Goal: Task Accomplishment & Management: Manage account settings

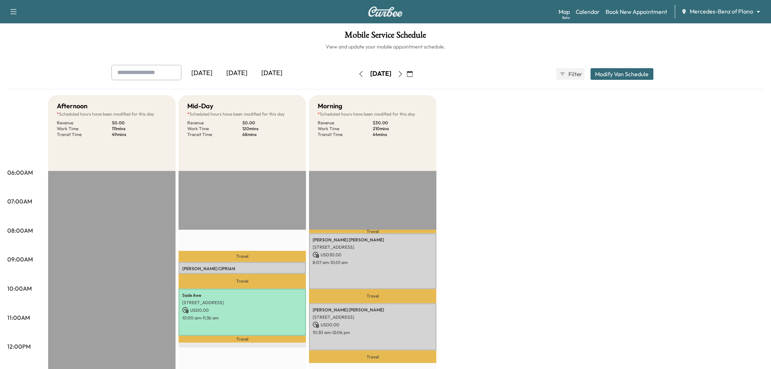
scroll to position [81, 0]
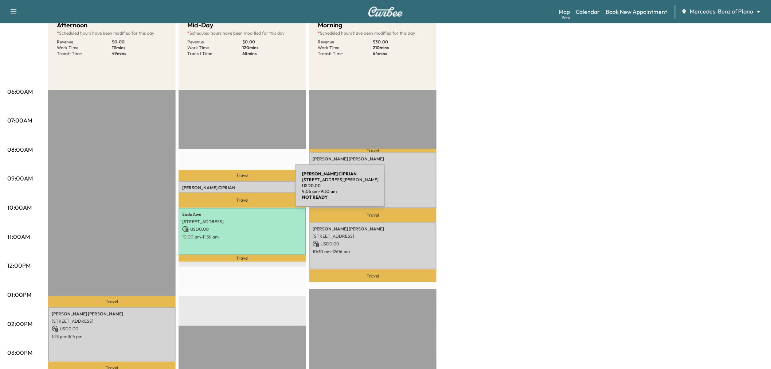
click at [241, 190] on div "WILSON CIPRIAN 2821 Lancer Ln, Garland, TX 75044, USA USD 0.00 9:06 am - 9:30 am" at bounding box center [243, 187] width 128 height 12
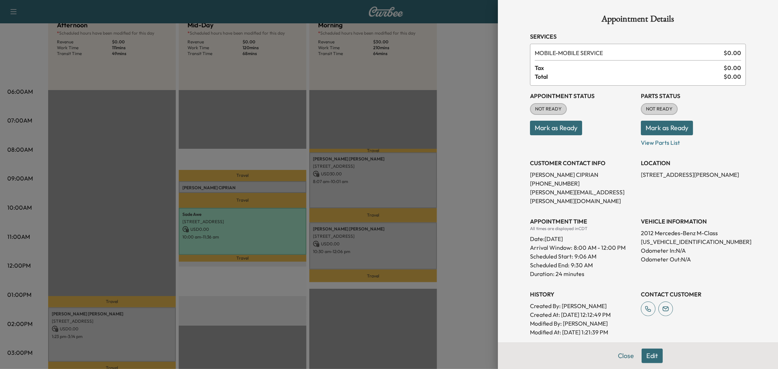
click at [256, 236] on div at bounding box center [389, 184] width 778 height 369
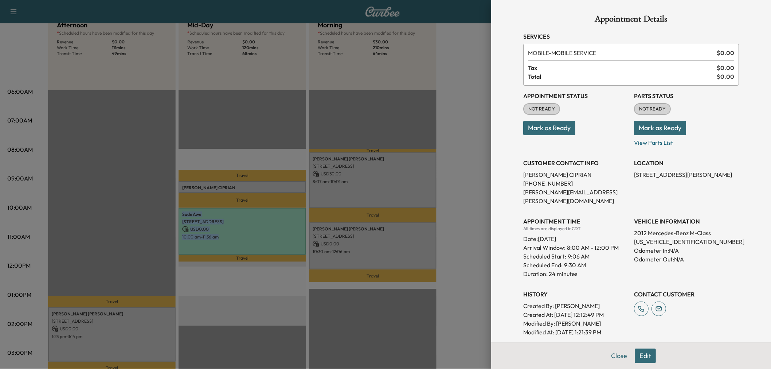
click at [256, 236] on p "10:00 am - 11:36 am" at bounding box center [242, 237] width 120 height 6
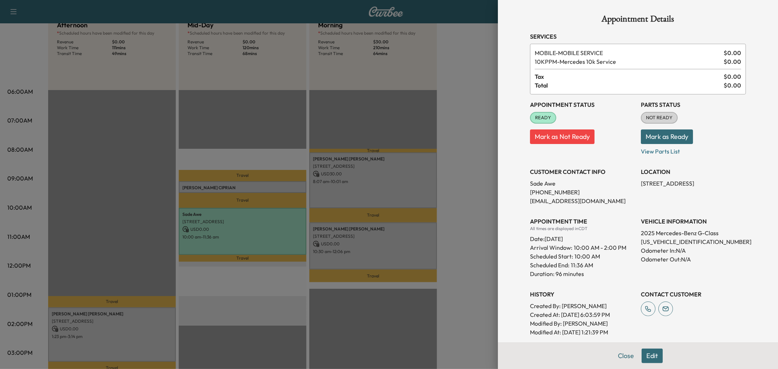
click at [256, 236] on div at bounding box center [389, 184] width 778 height 369
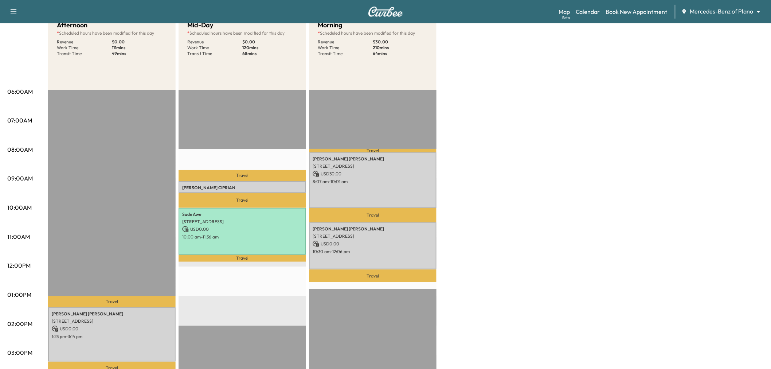
click at [245, 193] on p "Travel" at bounding box center [243, 200] width 128 height 15
click at [244, 187] on p "WILSON CIPRIAN" at bounding box center [242, 188] width 120 height 6
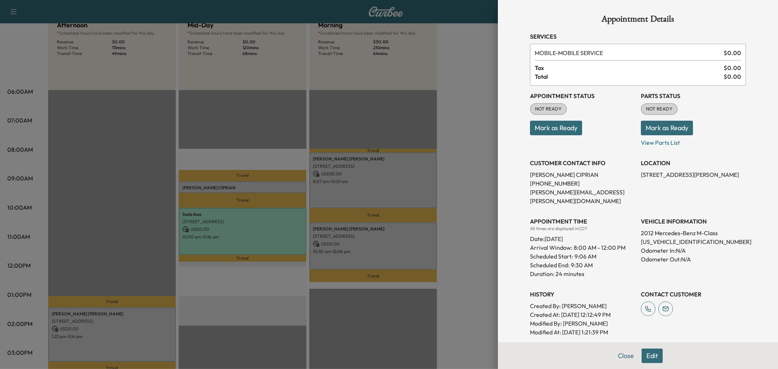
click at [244, 187] on div at bounding box center [389, 184] width 778 height 369
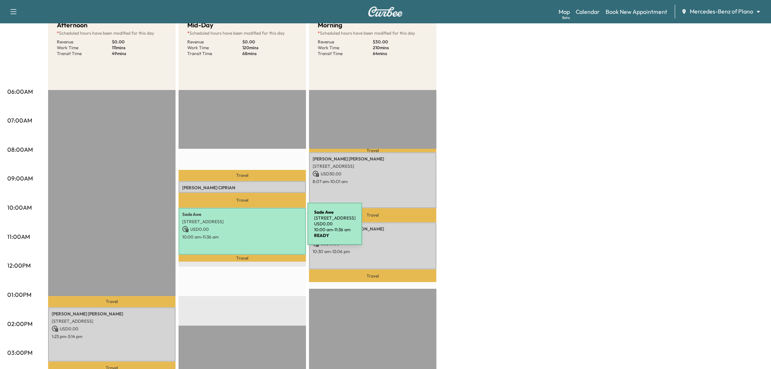
click at [253, 230] on p "USD 0.00" at bounding box center [242, 229] width 120 height 7
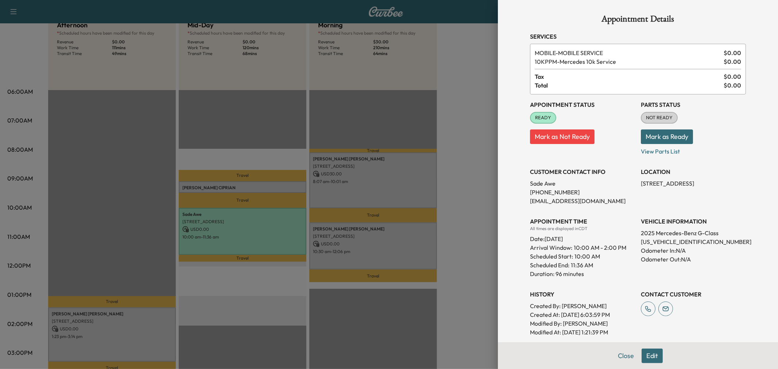
click at [253, 230] on div at bounding box center [389, 184] width 778 height 369
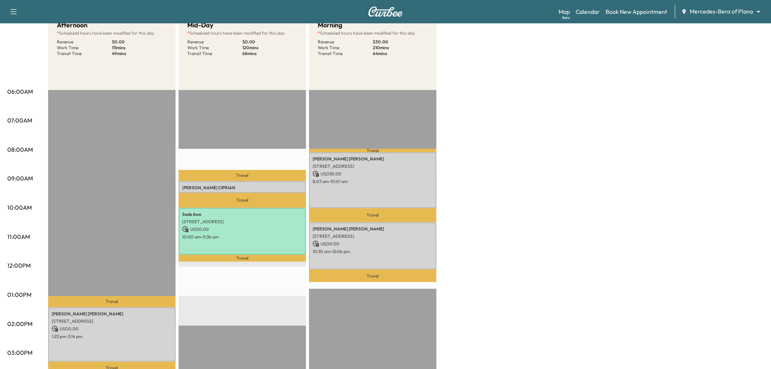
click at [248, 187] on p "WILSON CIPRIAN" at bounding box center [242, 188] width 120 height 6
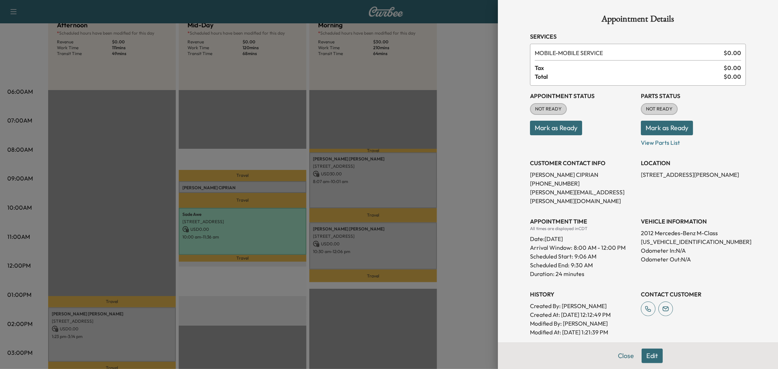
click at [248, 187] on div at bounding box center [389, 184] width 778 height 369
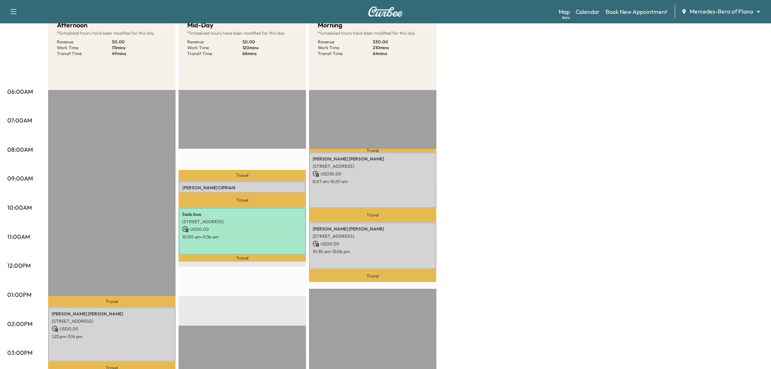
click at [519, 160] on div "Afternoon * Scheduled hours have been modified for this day Revenue $ 0.00 Work…" at bounding box center [406, 287] width 716 height 547
click at [259, 240] on div "Sade Awe 6963 Washakie Rd, Frisco, TX 75036, USA USD 0.00 10:00 am - 11:36 am" at bounding box center [243, 231] width 128 height 47
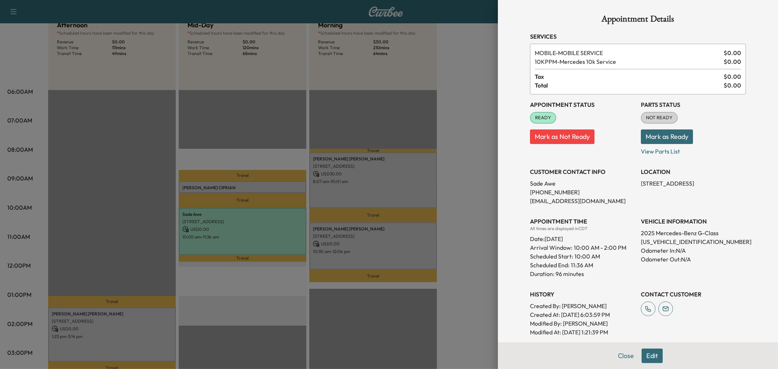
click at [258, 240] on div at bounding box center [389, 184] width 778 height 369
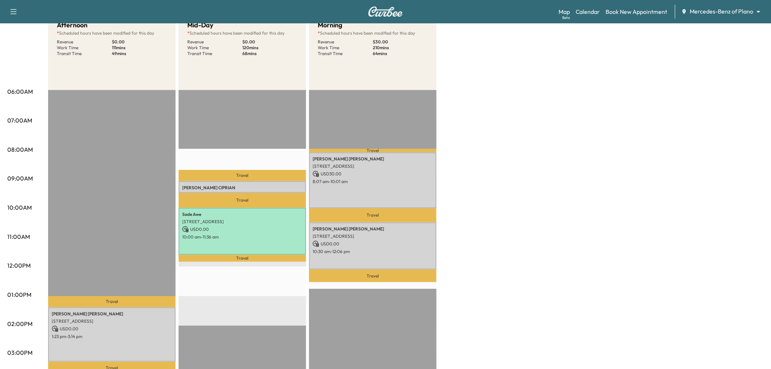
click at [495, 174] on div "Afternoon * Scheduled hours have been modified for this day Revenue $ 0.00 Work…" at bounding box center [406, 287] width 716 height 547
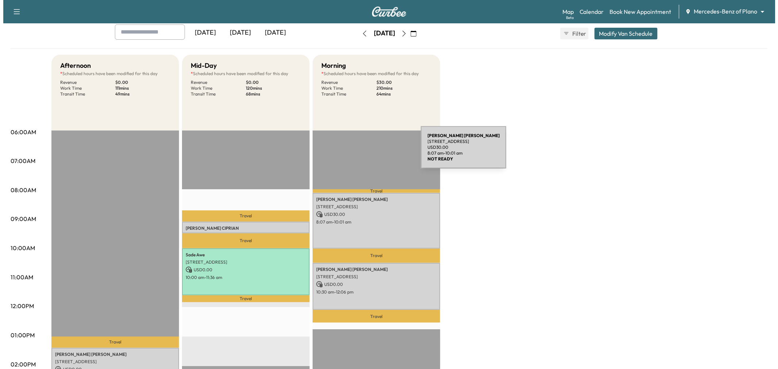
scroll to position [0, 0]
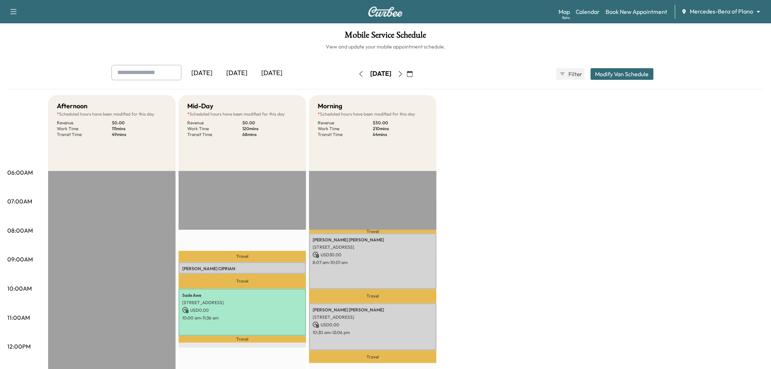
click at [628, 78] on button "Modify Van Schedule" at bounding box center [622, 74] width 63 height 12
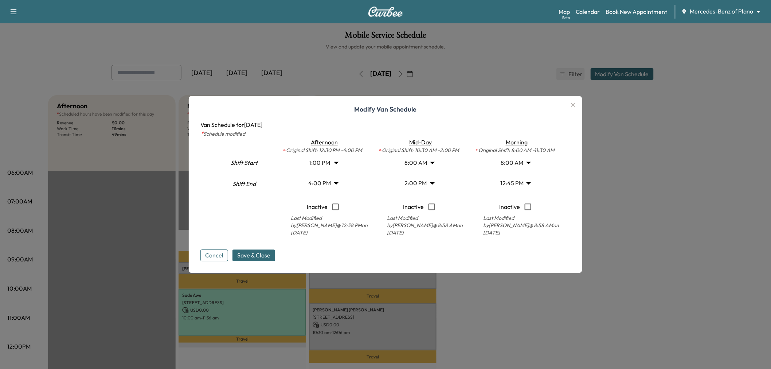
click at [417, 182] on body "Support Log Out Map Beta Calendar Book New Appointment Mercedes-Benz of Plano *…" at bounding box center [385, 184] width 771 height 369
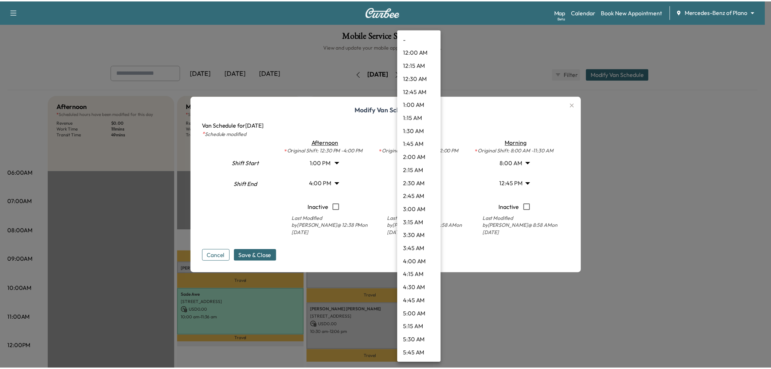
scroll to position [590, 0]
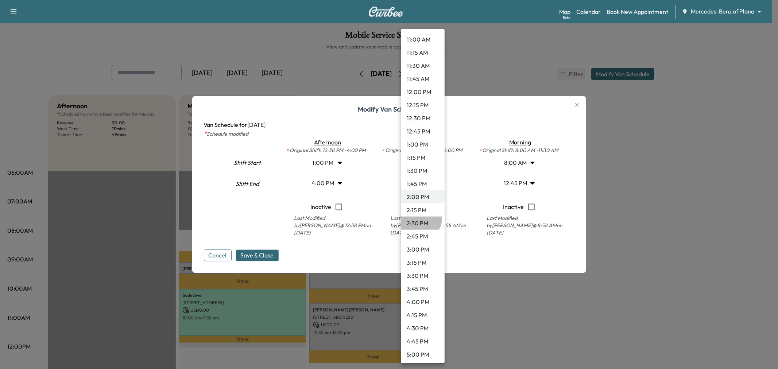
click at [419, 218] on li "2:30 PM" at bounding box center [423, 223] width 44 height 13
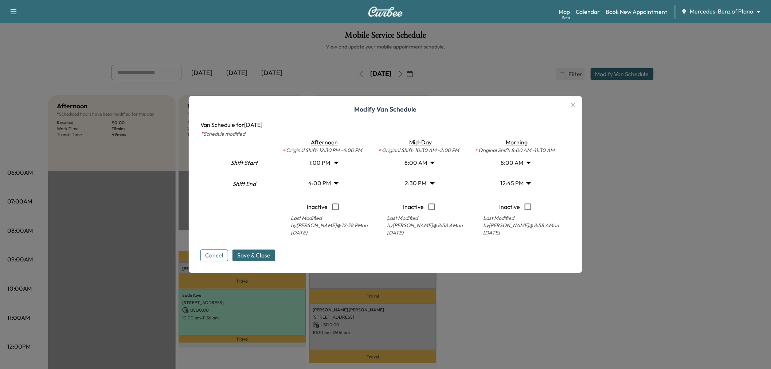
click at [260, 256] on span "Save & Close" at bounding box center [253, 255] width 33 height 9
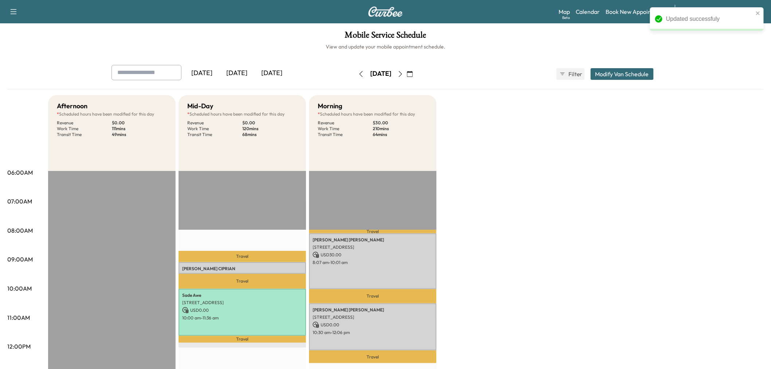
click at [519, 314] on div "Afternoon * Scheduled hours have been modified for this day Revenue $ 0.00 Work…" at bounding box center [406, 368] width 716 height 547
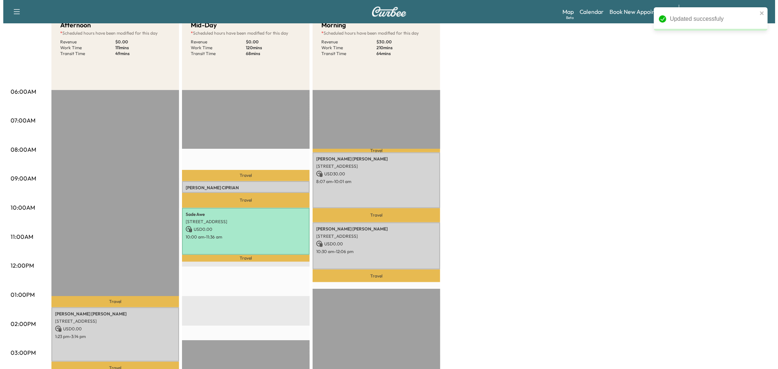
scroll to position [0, 0]
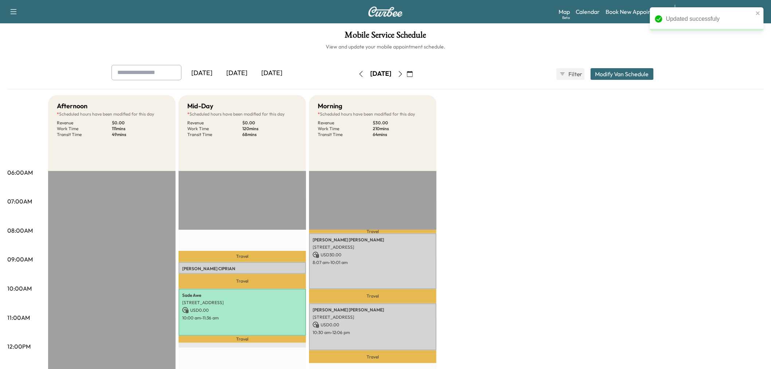
click at [637, 73] on button "Modify Van Schedule" at bounding box center [622, 74] width 63 height 12
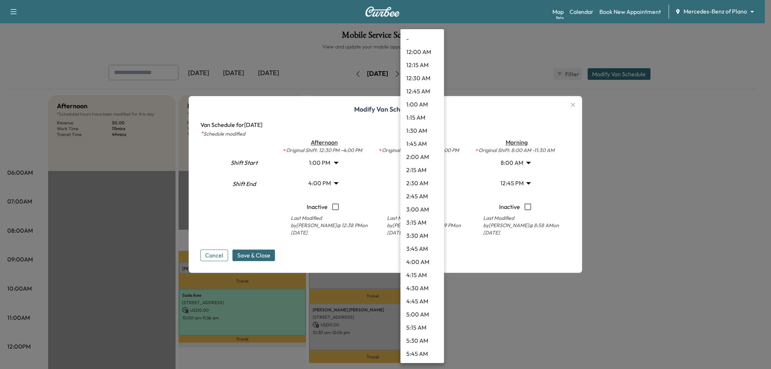
click at [425, 183] on body "Support Log Out Map Beta Calendar Book New Appointment Mercedes-Benz of Plano *…" at bounding box center [385, 184] width 771 height 369
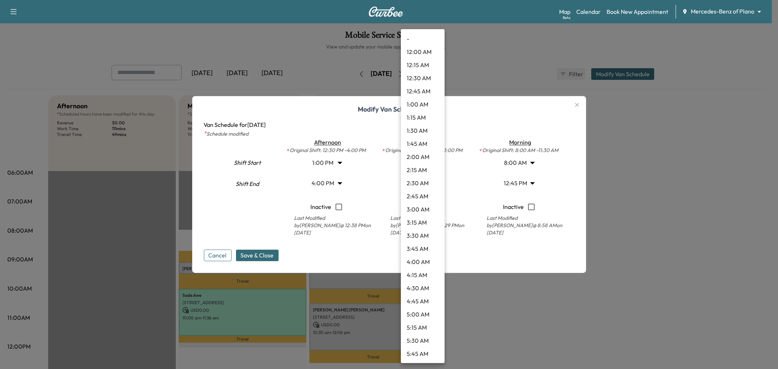
scroll to position [616, 0]
click at [425, 172] on li "2:00 PM" at bounding box center [423, 170] width 44 height 13
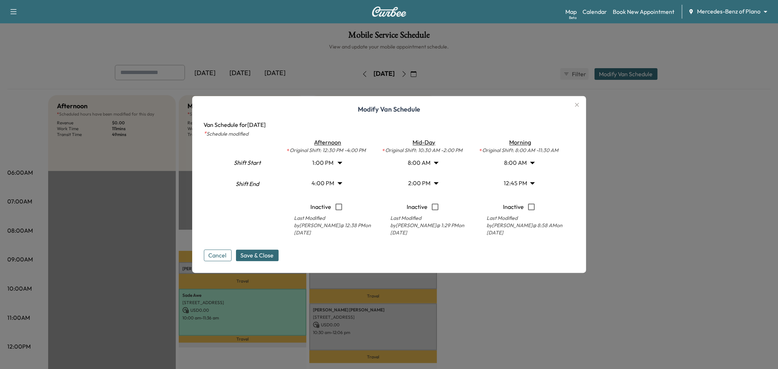
click at [418, 187] on body "Support Log Out Map Beta Calendar Book New Appointment Mercedes-Benz of Plano *…" at bounding box center [389, 184] width 778 height 369
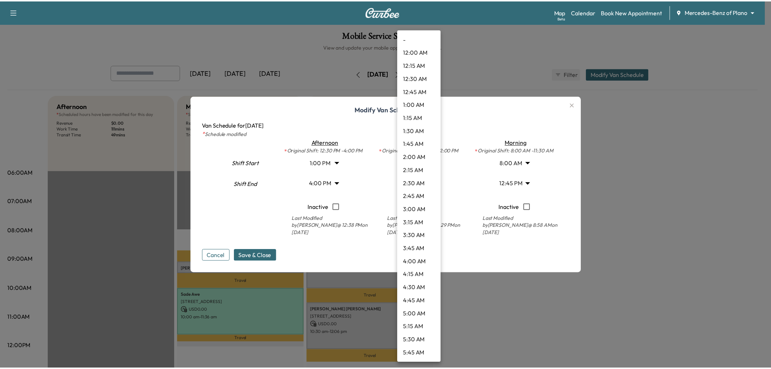
scroll to position [590, 0]
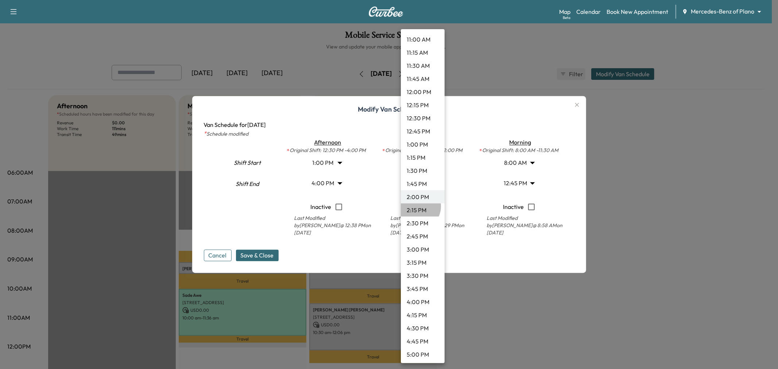
click at [416, 206] on li "2:15 PM" at bounding box center [423, 209] width 44 height 13
type input "*****"
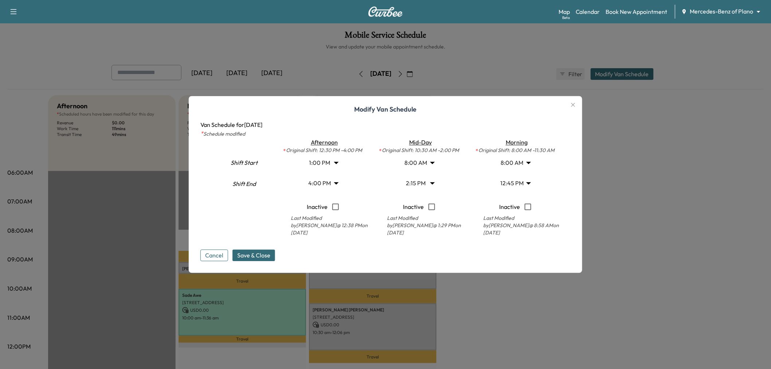
drag, startPoint x: 265, startPoint y: 254, endPoint x: 275, endPoint y: 251, distance: 9.7
click at [265, 254] on span "Save & Close" at bounding box center [253, 255] width 33 height 9
click at [626, 191] on div at bounding box center [385, 184] width 771 height 369
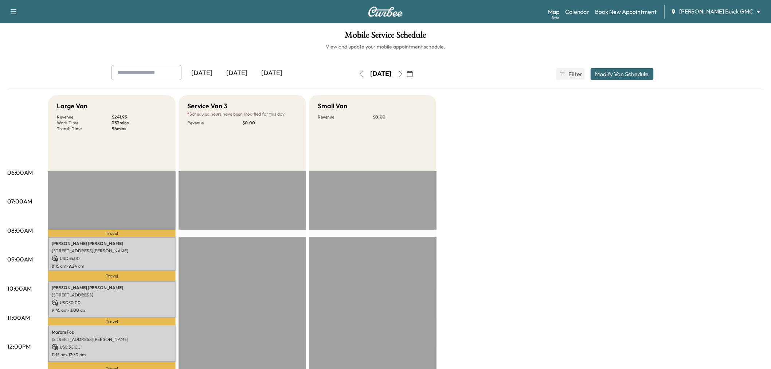
click at [413, 72] on icon "button" at bounding box center [410, 74] width 6 height 6
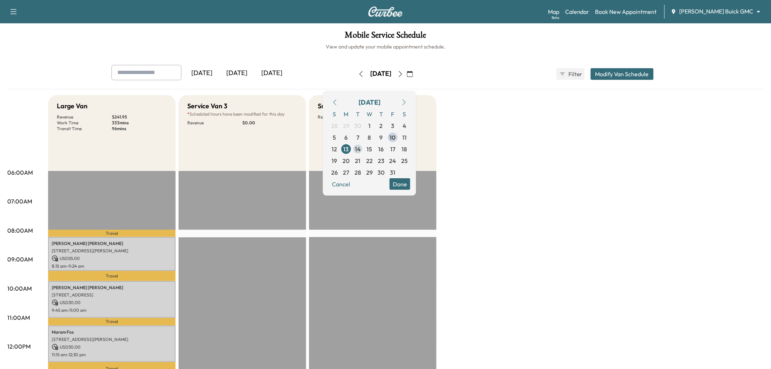
click at [361, 148] on span "14" at bounding box center [358, 148] width 6 height 9
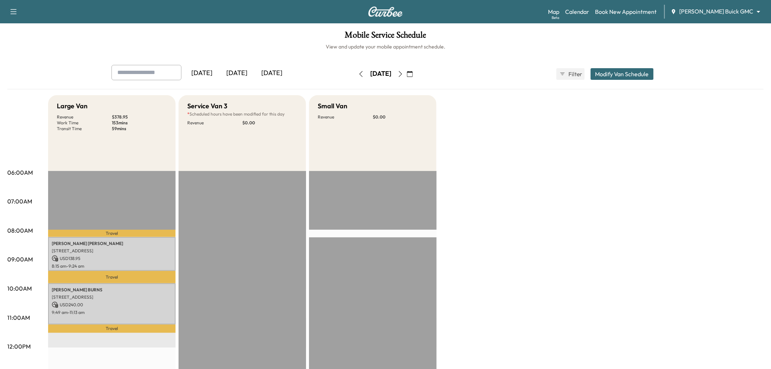
scroll to position [81, 0]
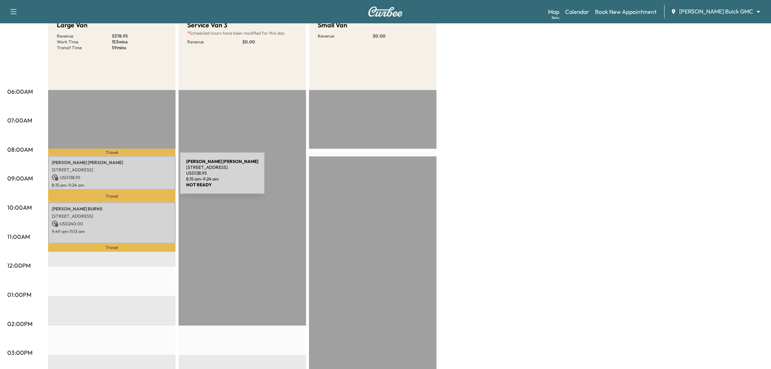
click at [123, 163] on p "[PERSON_NAME]" at bounding box center [112, 163] width 120 height 6
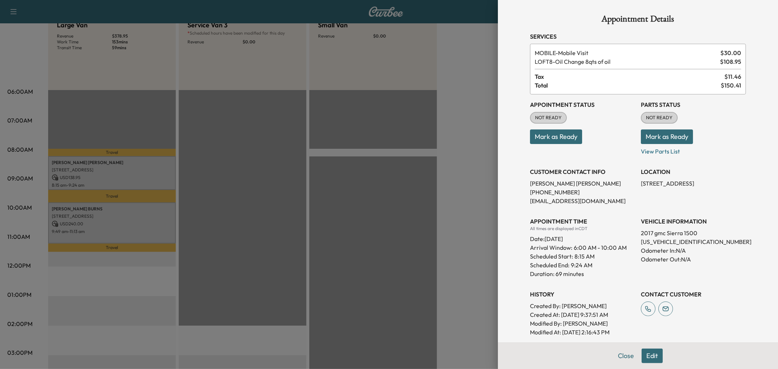
click at [130, 231] on div at bounding box center [389, 184] width 778 height 369
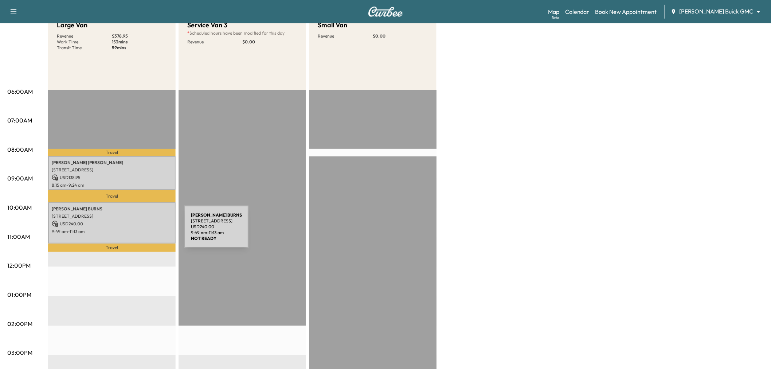
click at [130, 231] on p "9:49 am - 11:13 am" at bounding box center [112, 232] width 120 height 6
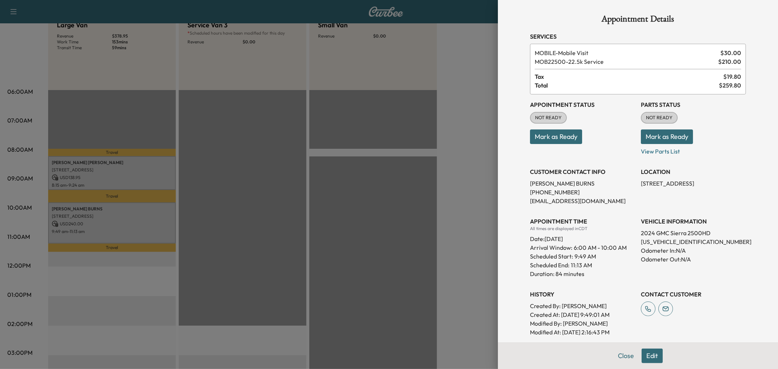
click at [130, 231] on div at bounding box center [389, 184] width 778 height 369
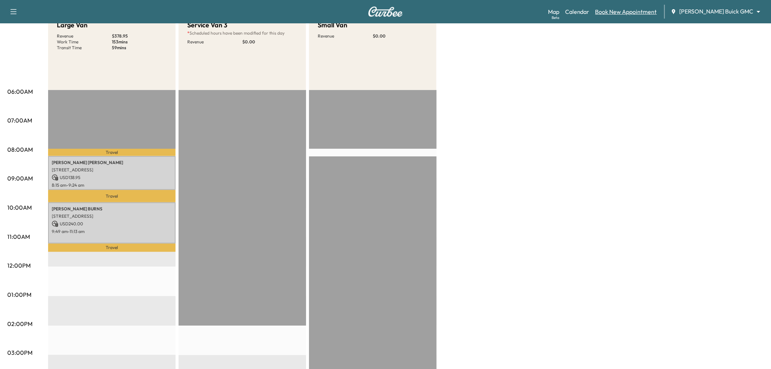
click at [645, 15] on link "Book New Appointment" at bounding box center [627, 11] width 62 height 9
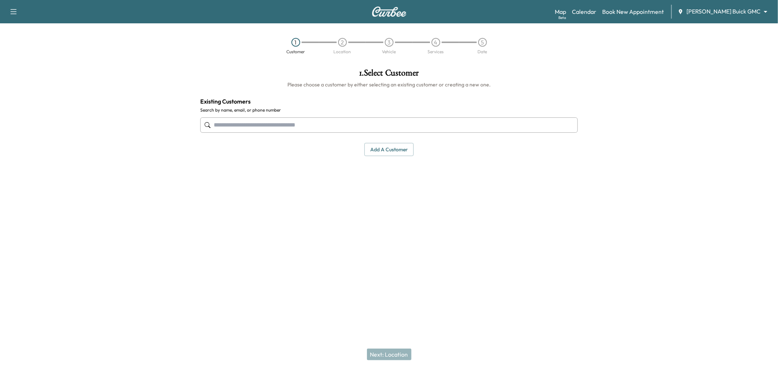
click at [248, 121] on input "text" at bounding box center [388, 124] width 377 height 15
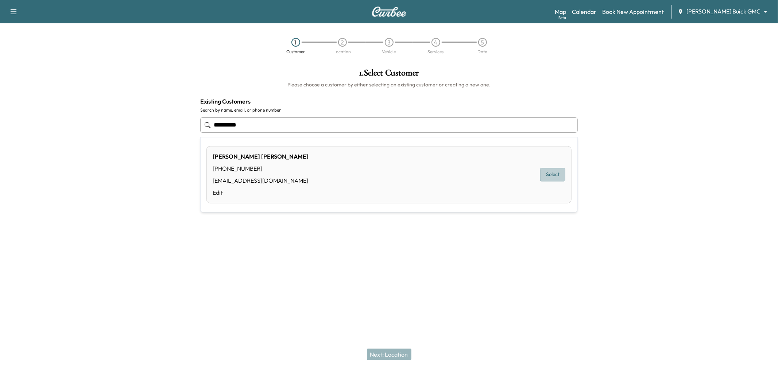
click at [544, 176] on button "Select" at bounding box center [552, 174] width 25 height 13
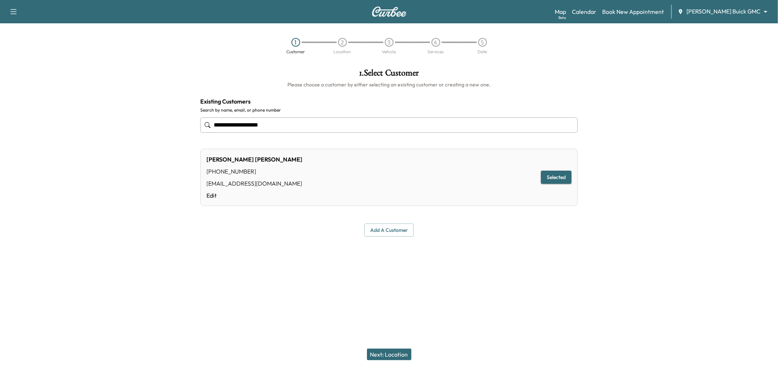
type input "**********"
click at [390, 354] on button "Next: Location" at bounding box center [389, 355] width 44 height 12
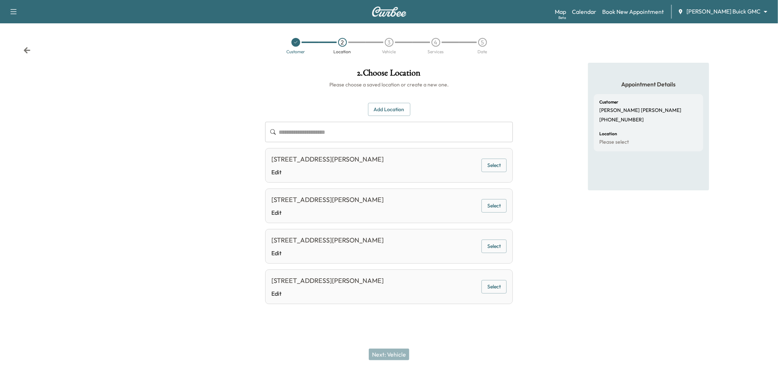
click at [489, 166] on button "Select" at bounding box center [493, 165] width 25 height 13
click at [400, 352] on button "Next: Vehicle" at bounding box center [389, 355] width 40 height 12
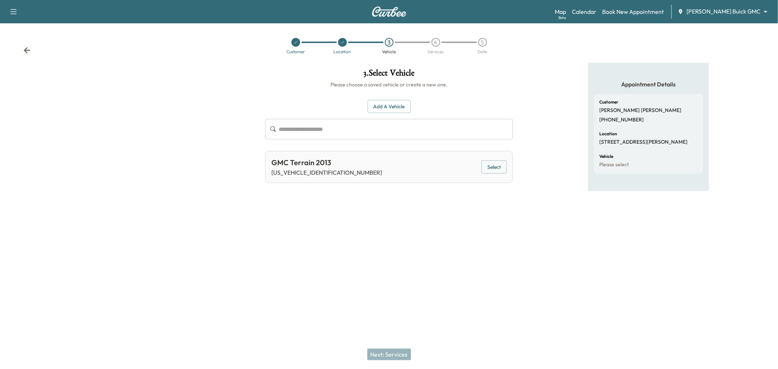
click at [487, 165] on button "Select" at bounding box center [493, 166] width 25 height 13
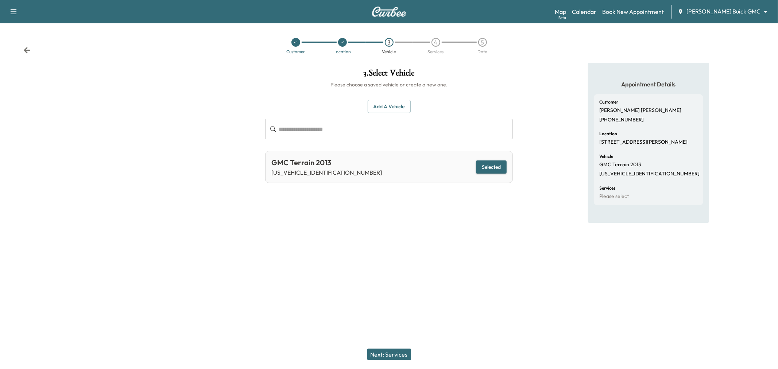
click at [381, 351] on button "Next: Services" at bounding box center [389, 355] width 44 height 12
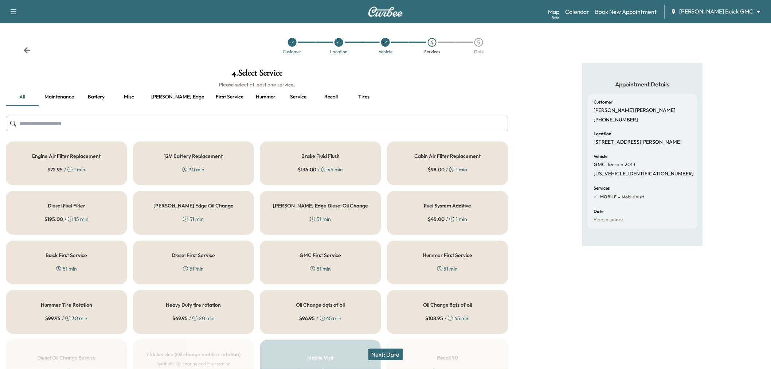
click at [315, 99] on button "Recall" at bounding box center [331, 96] width 33 height 17
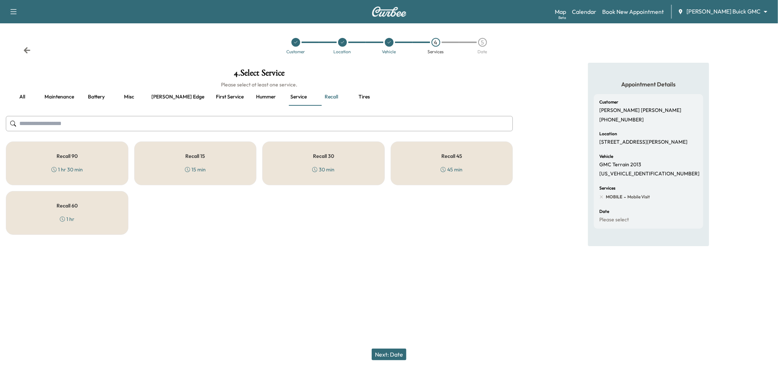
click at [176, 160] on div "Recall 15 15 min" at bounding box center [195, 163] width 122 height 44
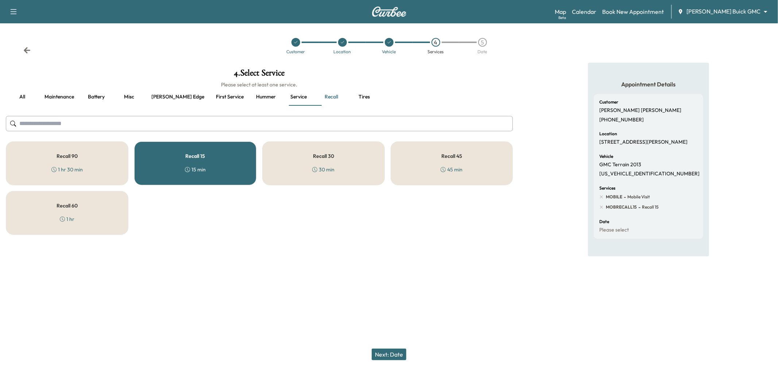
click at [191, 164] on div "Recall 15 15 min" at bounding box center [195, 163] width 122 height 44
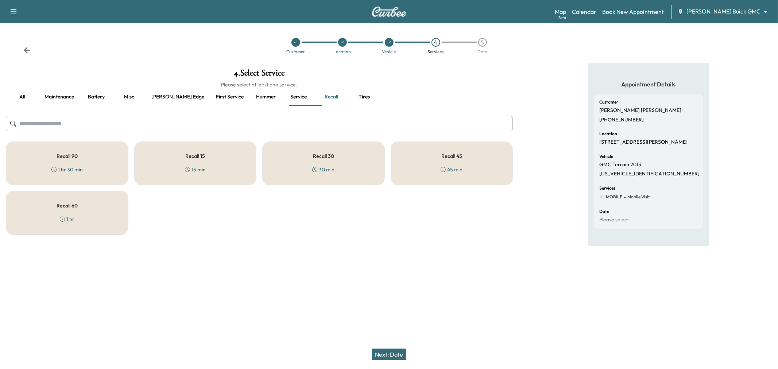
click at [392, 352] on button "Next: Date" at bounding box center [388, 355] width 35 height 12
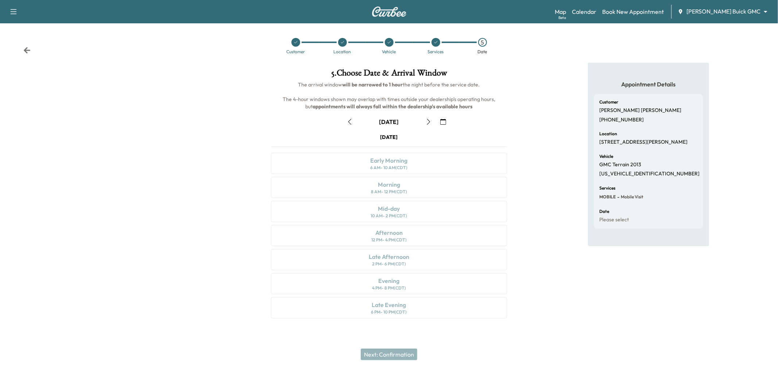
click at [433, 119] on button "button" at bounding box center [428, 122] width 12 height 12
click at [431, 119] on icon "button" at bounding box center [428, 122] width 6 height 6
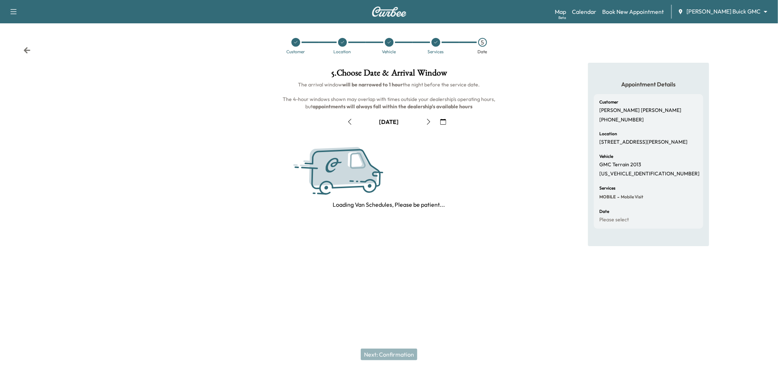
click at [431, 119] on icon "button" at bounding box center [428, 122] width 6 height 6
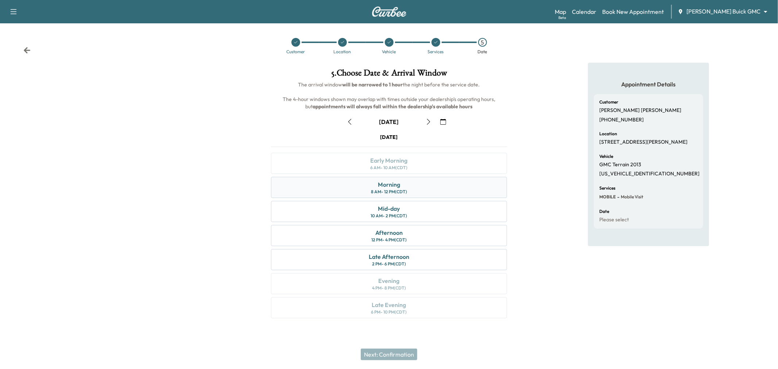
click at [399, 191] on div "8 AM - 12 PM (CDT)" at bounding box center [389, 192] width 36 height 6
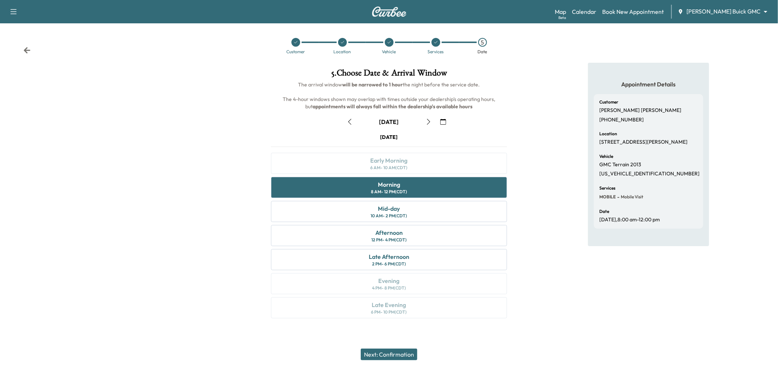
click at [393, 354] on button "Next: Confirmation" at bounding box center [389, 355] width 57 height 12
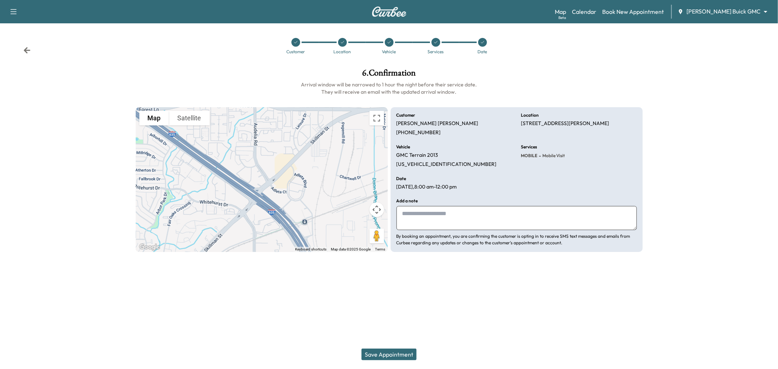
click at [394, 350] on button "Save Appointment" at bounding box center [388, 355] width 55 height 12
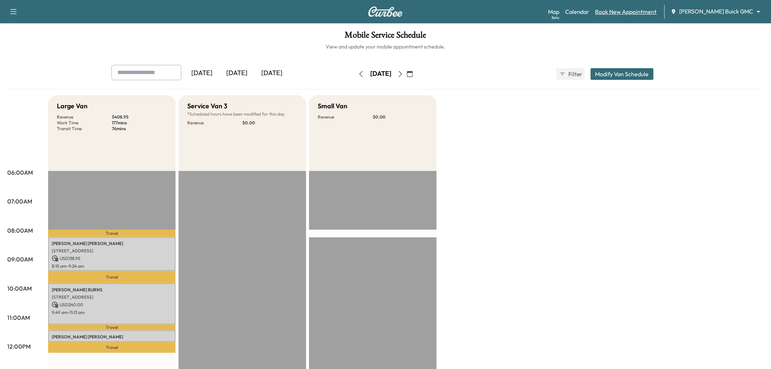
click at [642, 10] on link "Book New Appointment" at bounding box center [627, 11] width 62 height 9
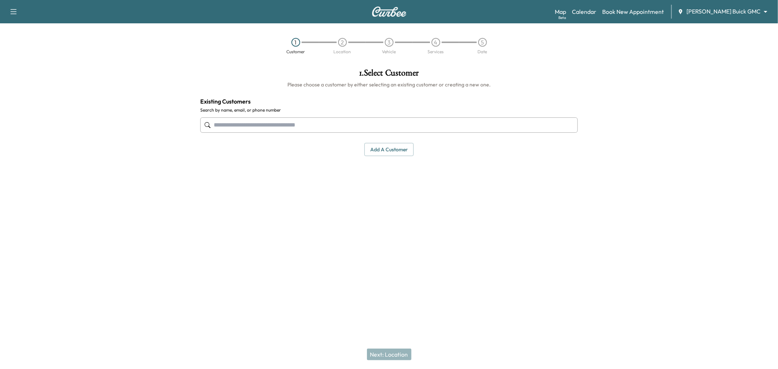
click at [371, 131] on input "text" at bounding box center [388, 124] width 377 height 15
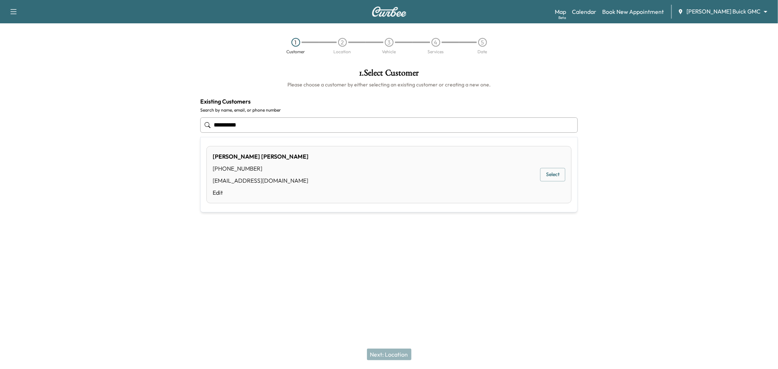
click at [555, 171] on button "Select" at bounding box center [552, 174] width 25 height 13
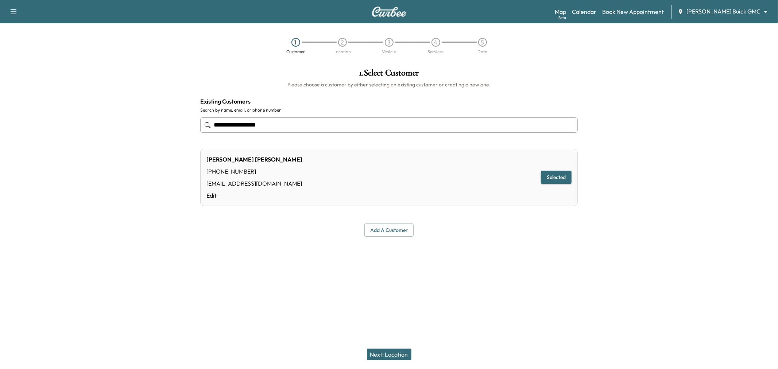
type input "**********"
click at [395, 353] on button "Next: Location" at bounding box center [389, 355] width 44 height 12
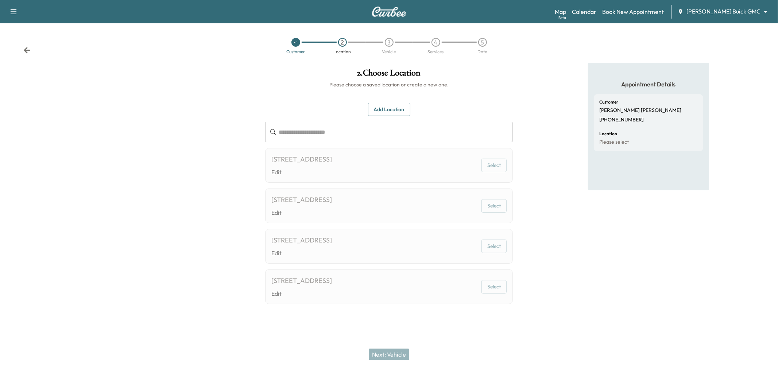
click at [495, 165] on button "Select" at bounding box center [493, 165] width 25 height 13
click at [332, 174] on link "Edit" at bounding box center [301, 172] width 61 height 9
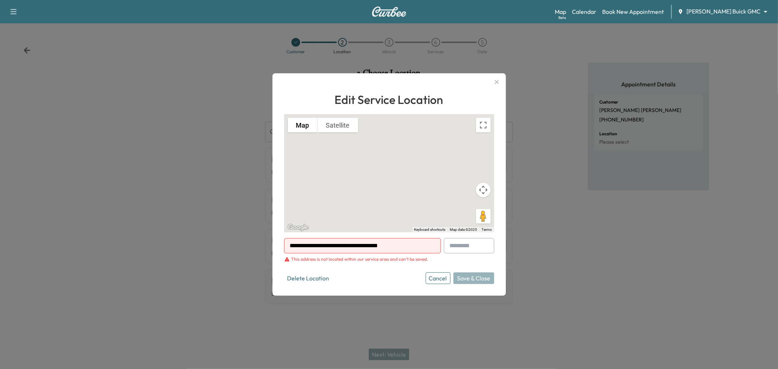
click at [494, 81] on icon "button" at bounding box center [496, 82] width 9 height 9
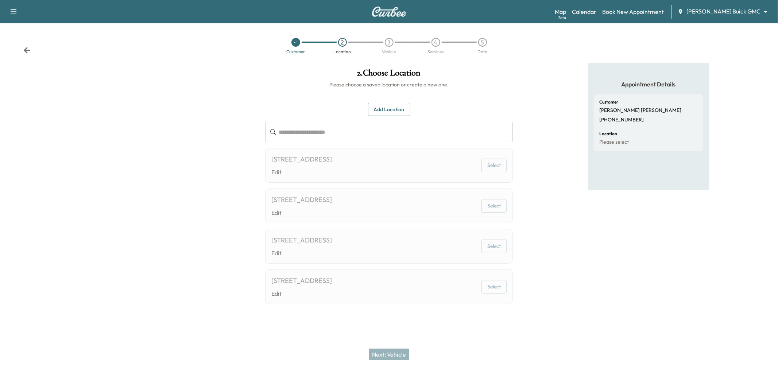
click at [421, 199] on div "[STREET_ADDRESS] Edit Select" at bounding box center [389, 205] width 248 height 35
click at [419, 206] on div "[STREET_ADDRESS] Edit Select" at bounding box center [389, 205] width 248 height 35
click at [394, 116] on button "Add Location" at bounding box center [389, 109] width 42 height 13
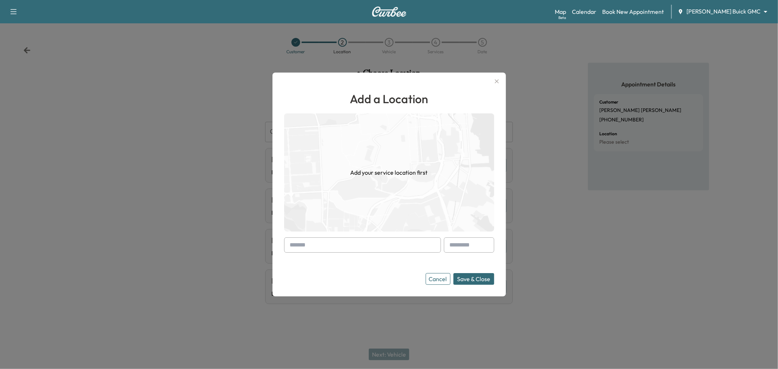
click at [326, 247] on input "text" at bounding box center [362, 244] width 157 height 15
paste input "**********"
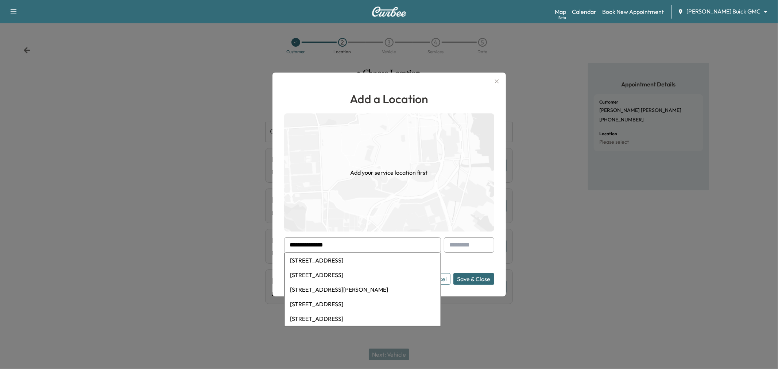
click at [375, 263] on li "[STREET_ADDRESS]" at bounding box center [362, 260] width 156 height 15
type input "**********"
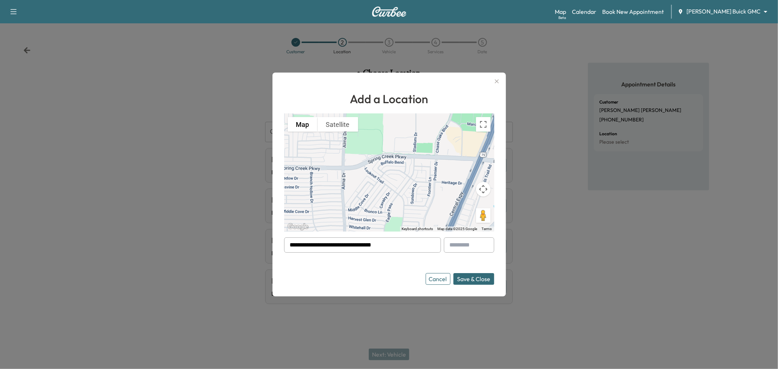
click at [475, 280] on button "Save & Close" at bounding box center [473, 279] width 41 height 12
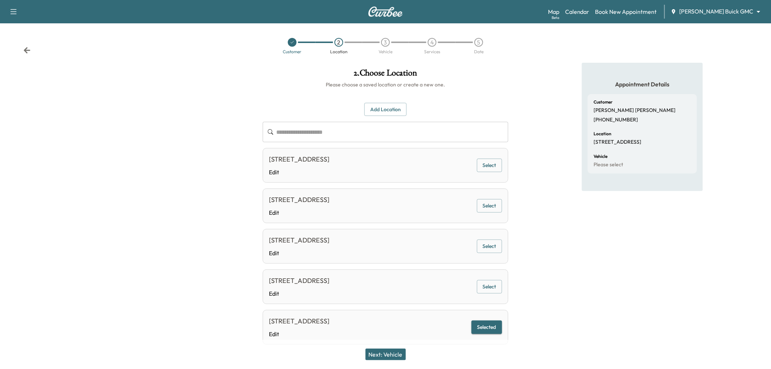
scroll to position [20, 0]
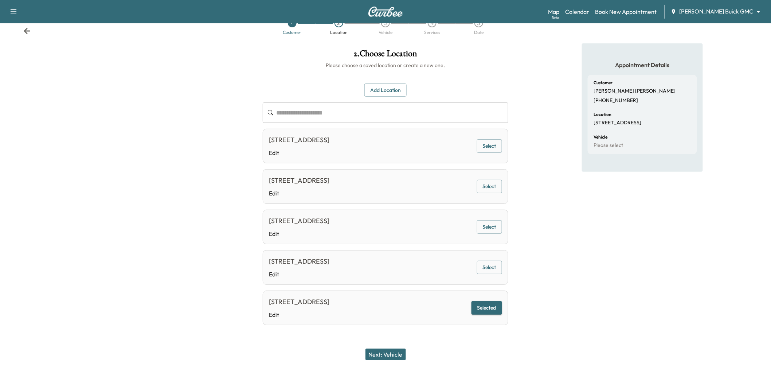
click at [389, 354] on button "Next: Vehicle" at bounding box center [386, 355] width 40 height 12
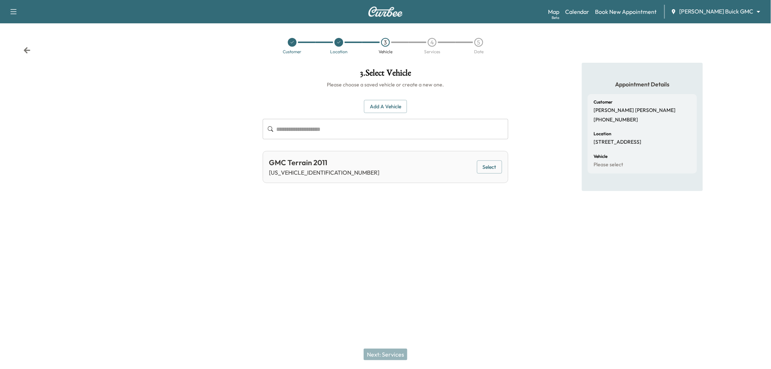
scroll to position [0, 0]
click at [502, 174] on div "GMC Terrain 2011 [US_VEHICLE_IDENTIFICATION_NUMBER] Select" at bounding box center [389, 167] width 248 height 32
click at [493, 168] on button "Select" at bounding box center [493, 166] width 25 height 13
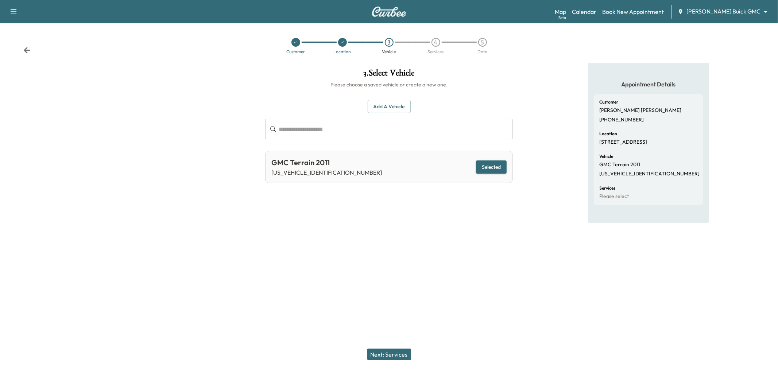
click at [384, 352] on button "Next: Services" at bounding box center [389, 355] width 44 height 12
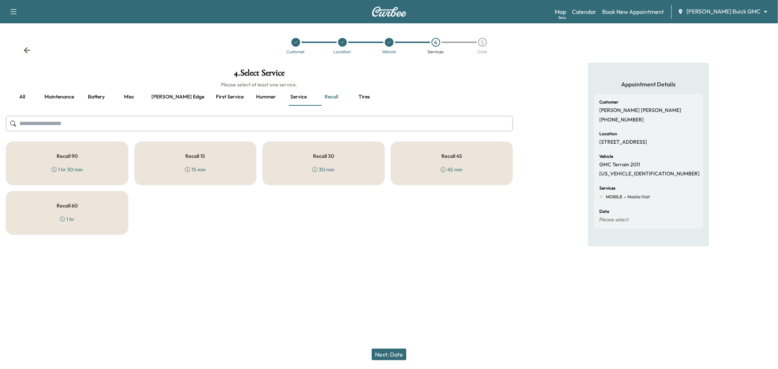
click at [386, 353] on button "Next: Date" at bounding box center [388, 355] width 35 height 12
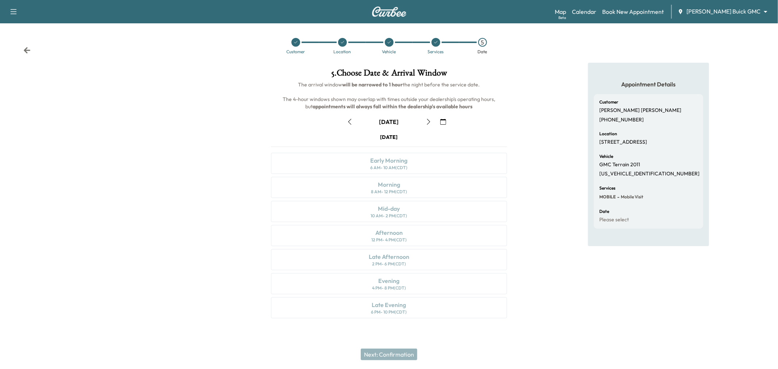
click at [392, 234] on div "[DATE] Early Morning 6 AM - 10 AM (CDT) Morning 8 AM - 12 PM (CDT) Mid-day 10 A…" at bounding box center [389, 227] width 248 height 188
click at [441, 121] on icon "button" at bounding box center [443, 122] width 6 height 6
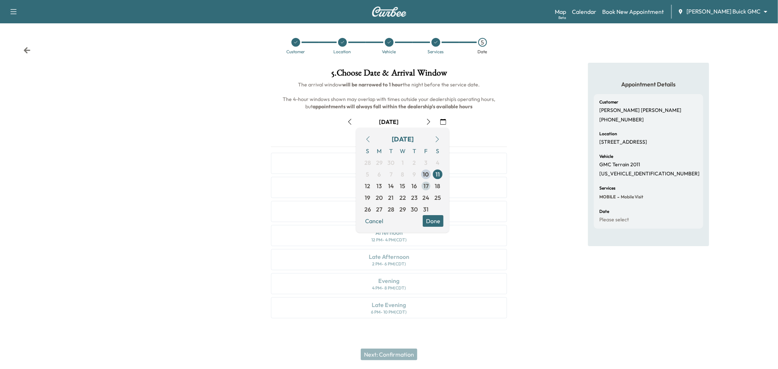
click at [427, 185] on span "17" at bounding box center [425, 186] width 5 height 9
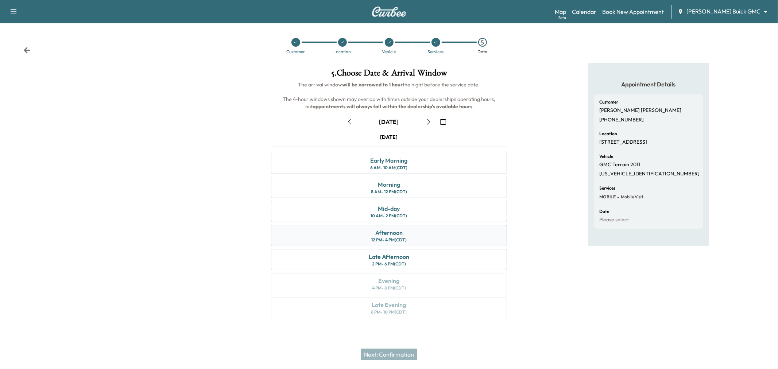
drag, startPoint x: 411, startPoint y: 236, endPoint x: 413, endPoint y: 245, distance: 9.3
click at [412, 236] on div "Afternoon 12 PM - 4 PM (CDT)" at bounding box center [389, 235] width 236 height 21
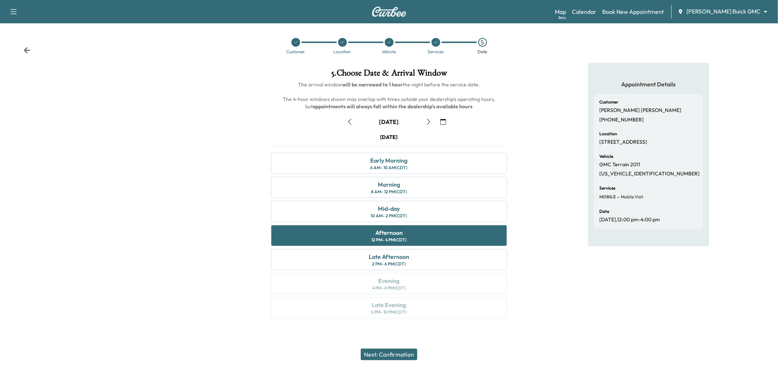
click at [380, 354] on button "Next: Confirmation" at bounding box center [389, 355] width 57 height 12
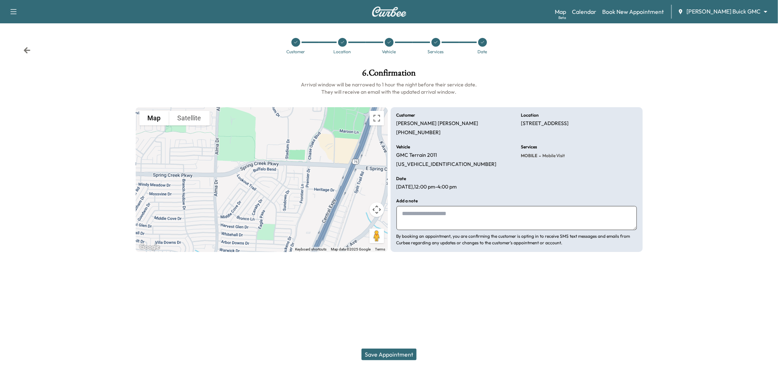
click at [378, 357] on button "Save Appointment" at bounding box center [388, 355] width 55 height 12
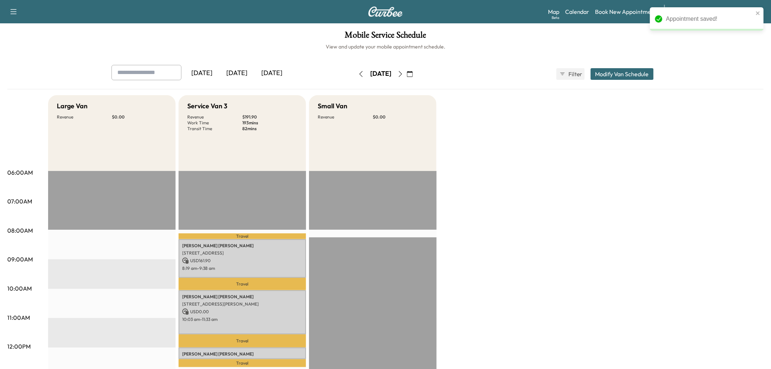
scroll to position [81, 0]
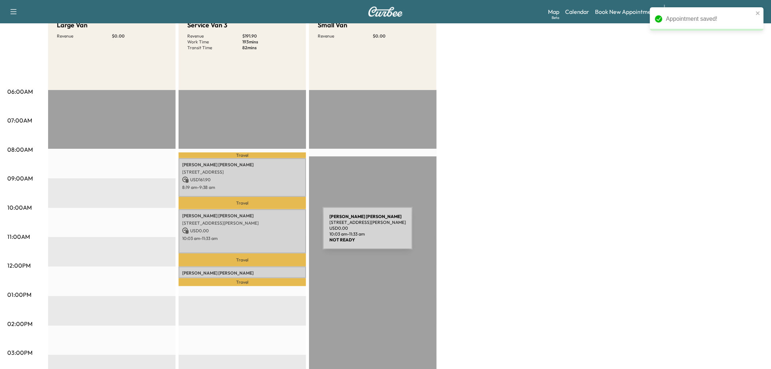
click at [268, 233] on div "[PERSON_NAME] [STREET_ADDRESS][PERSON_NAME] USD 0.00 10:03 am - 11:33 am" at bounding box center [243, 231] width 128 height 44
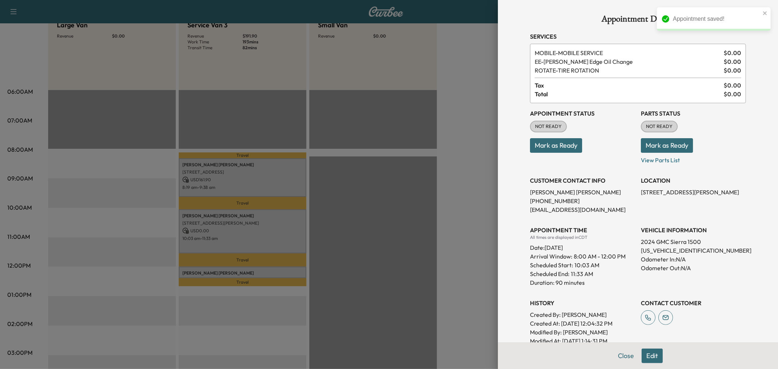
click at [255, 181] on div at bounding box center [389, 184] width 778 height 369
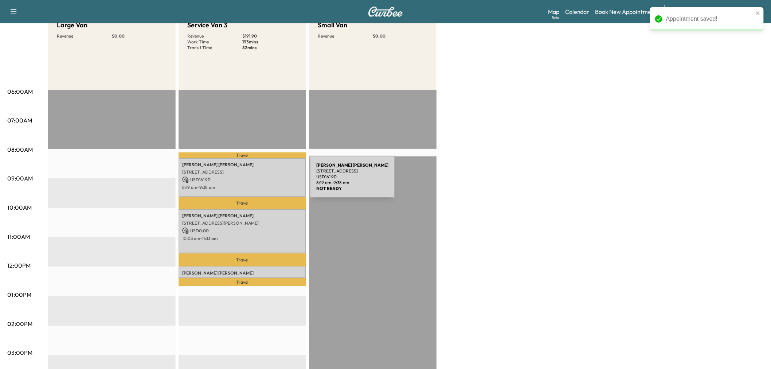
click at [255, 181] on p "USD 161.90" at bounding box center [242, 179] width 120 height 7
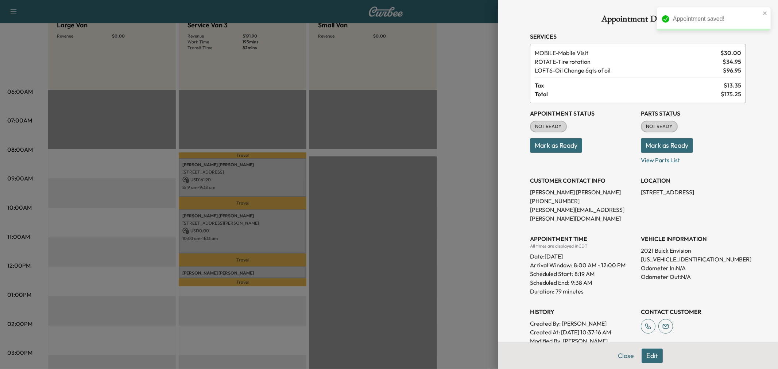
click at [254, 181] on div at bounding box center [389, 184] width 778 height 369
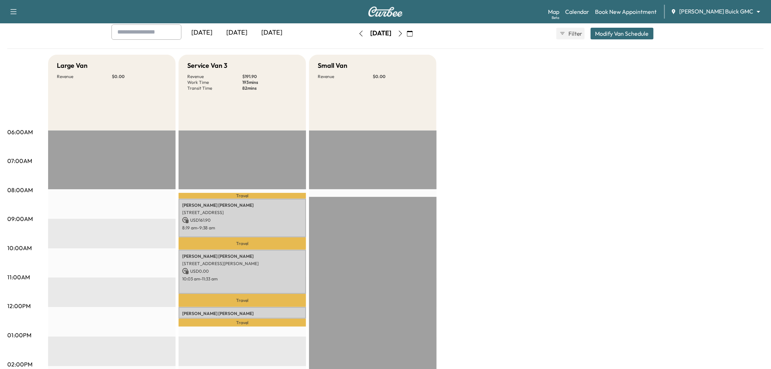
scroll to position [0, 0]
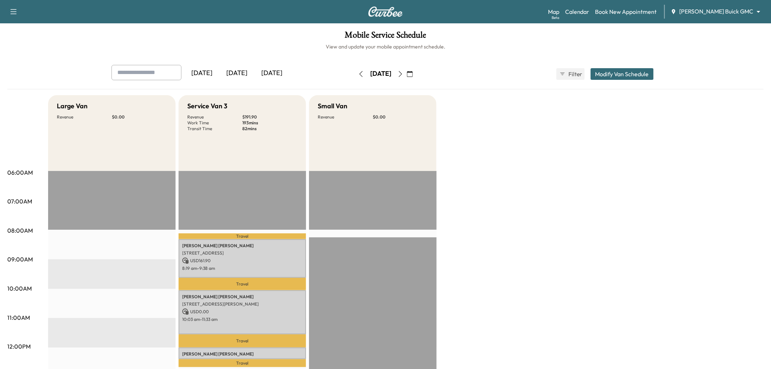
click at [433, 75] on div "[DATE] [DATE] [DATE] [DATE] October 2025 S M T W T F S 28 29 30 1 2 3 4 5 6 7 8…" at bounding box center [386, 74] width 560 height 18
click at [413, 75] on icon "button" at bounding box center [410, 74] width 6 height 6
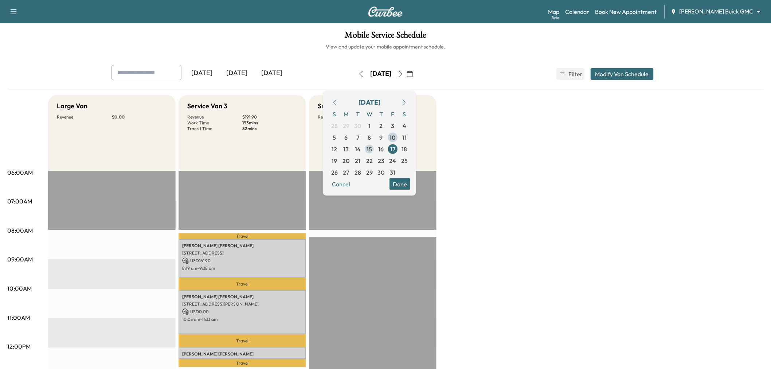
click at [375, 148] on span "15" at bounding box center [370, 149] width 12 height 12
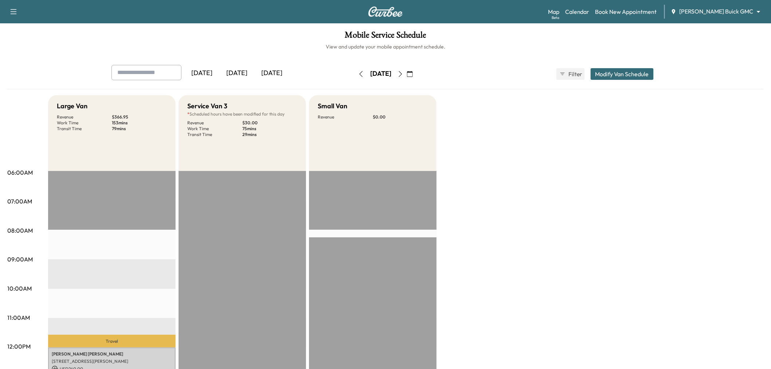
scroll to position [162, 0]
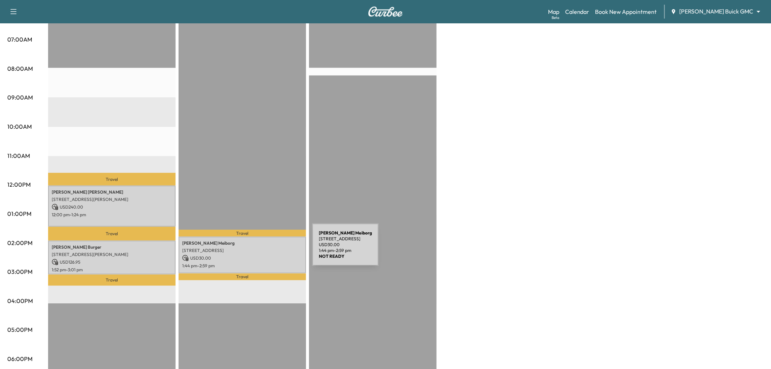
click at [258, 255] on p "USD 30.00" at bounding box center [242, 258] width 120 height 7
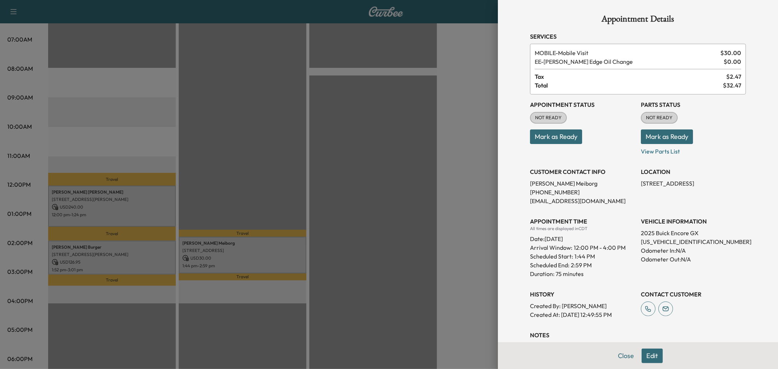
click at [258, 257] on div at bounding box center [389, 184] width 778 height 369
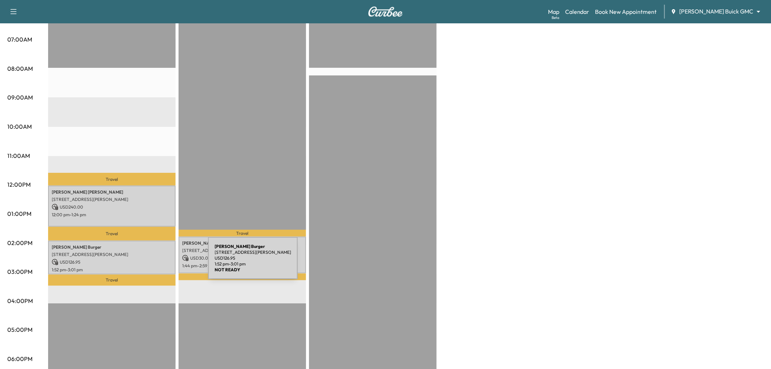
click at [153, 262] on div "[PERSON_NAME] [STREET_ADDRESS][PERSON_NAME] USD 126.95 1:52 pm - 3:01 pm" at bounding box center [112, 258] width 128 height 34
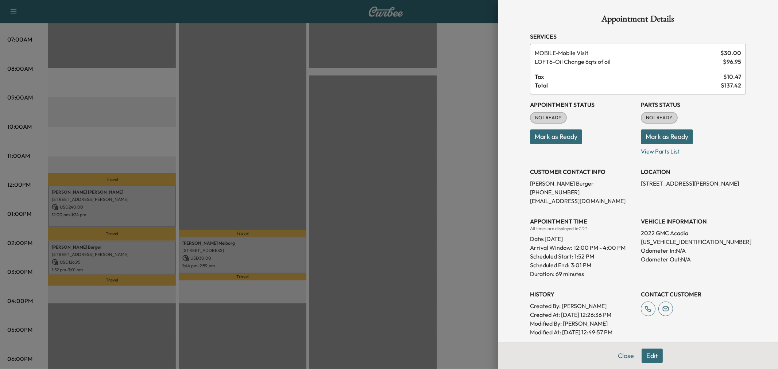
click at [152, 262] on div at bounding box center [389, 184] width 778 height 369
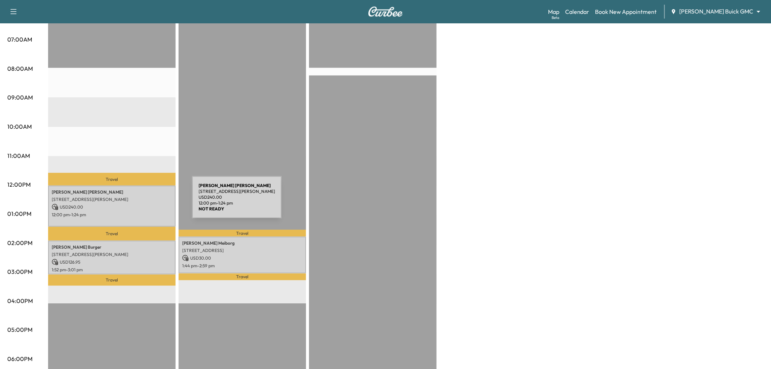
click at [137, 204] on p "USD 240.00" at bounding box center [112, 207] width 120 height 7
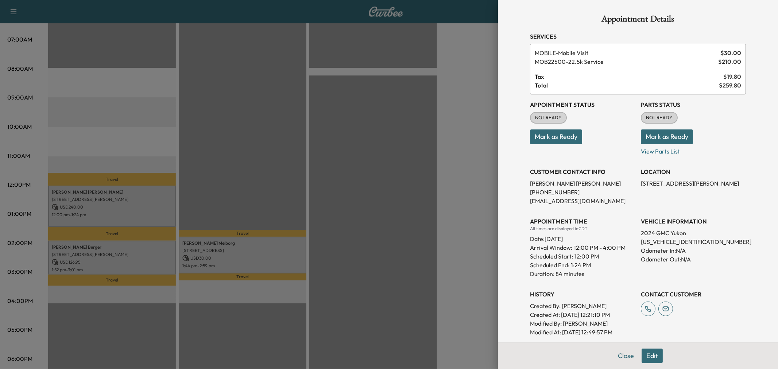
click at [137, 210] on div at bounding box center [389, 184] width 778 height 369
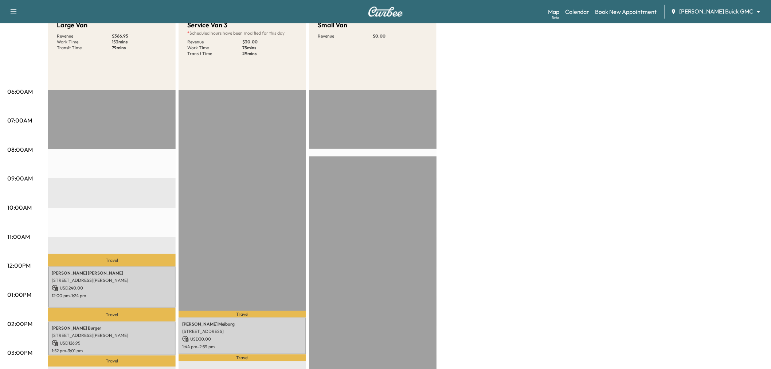
scroll to position [0, 0]
